Goal: Communication & Community: Participate in discussion

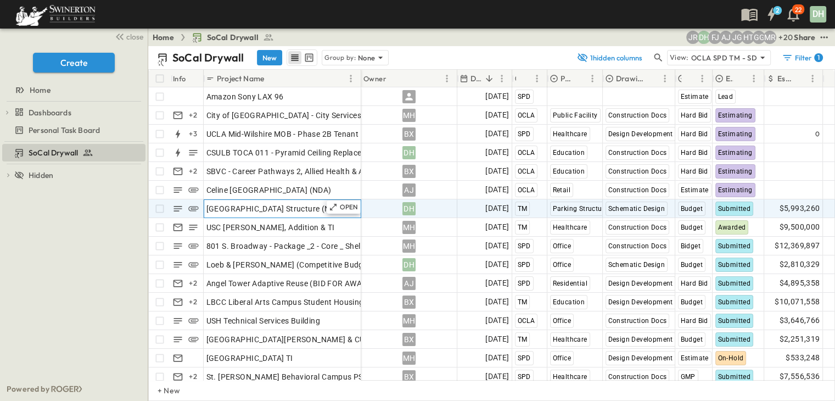
click at [294, 209] on span "[GEOGRAPHIC_DATA] Structure (NDA)" at bounding box center [275, 208] width 137 height 11
click at [455, 211] on div "DH" at bounding box center [409, 209] width 95 height 18
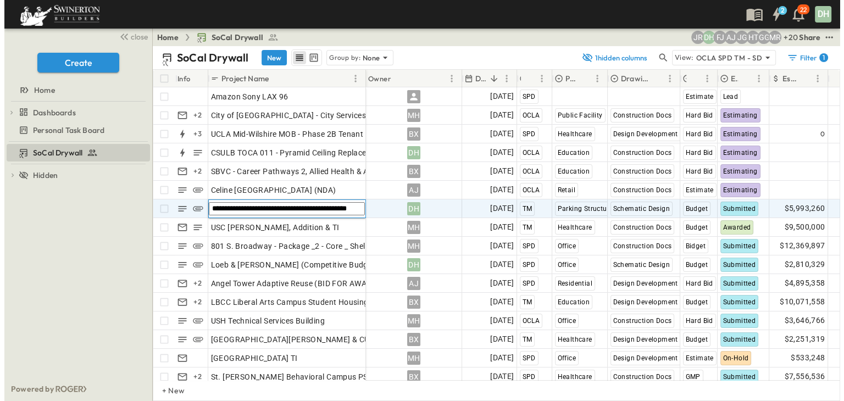
scroll to position [0, 0]
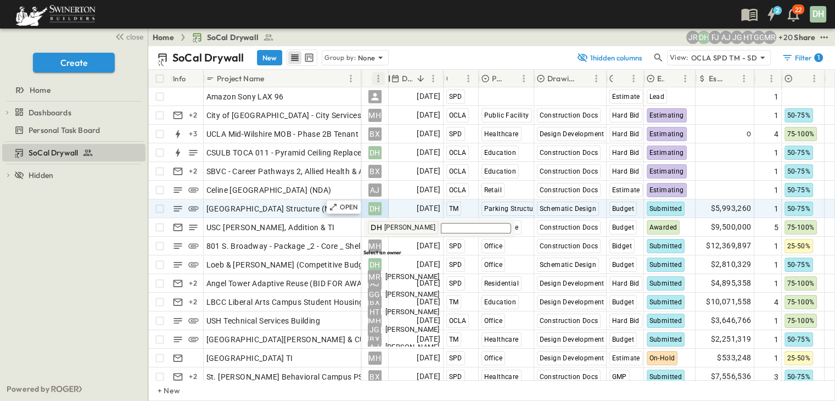
drag, startPoint x: 458, startPoint y: 74, endPoint x: 379, endPoint y: 80, distance: 78.8
click at [379, 80] on div "Owner" at bounding box center [374, 79] width 27 height 18
click at [287, 208] on span "[GEOGRAPHIC_DATA] Structure (NDA)" at bounding box center [275, 208] width 137 height 11
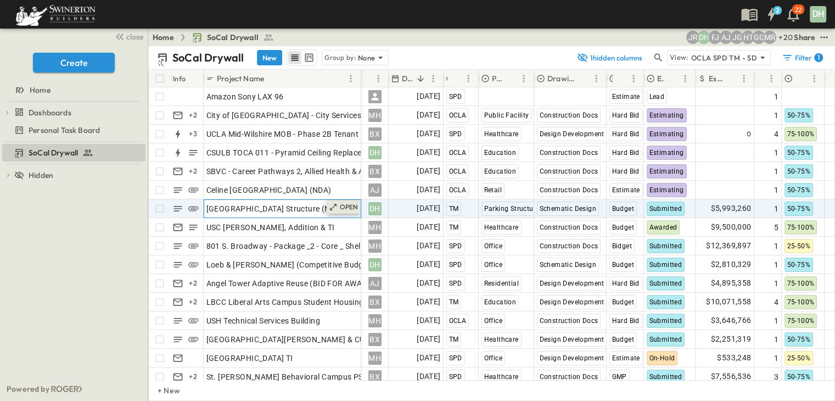
click at [339, 205] on div "OPEN" at bounding box center [344, 206] width 34 height 13
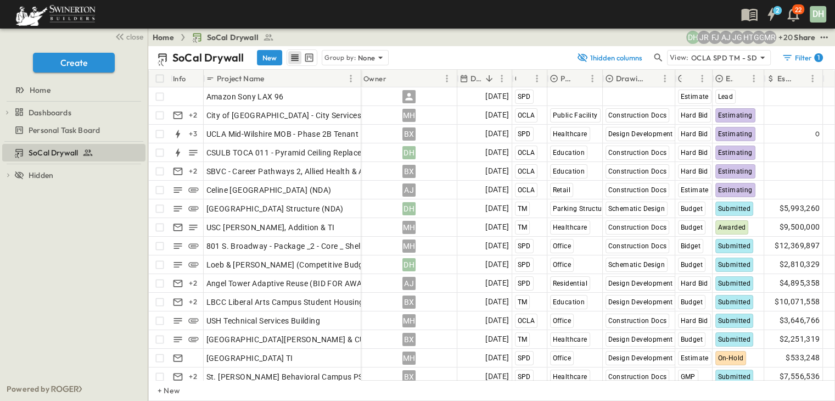
click at [57, 238] on div "SoCal Drywall To pick up a draggable item, press the space bar. While dragging,…" at bounding box center [74, 259] width 148 height 235
